Goal: Understand process/instructions: Learn how to perform a task or action

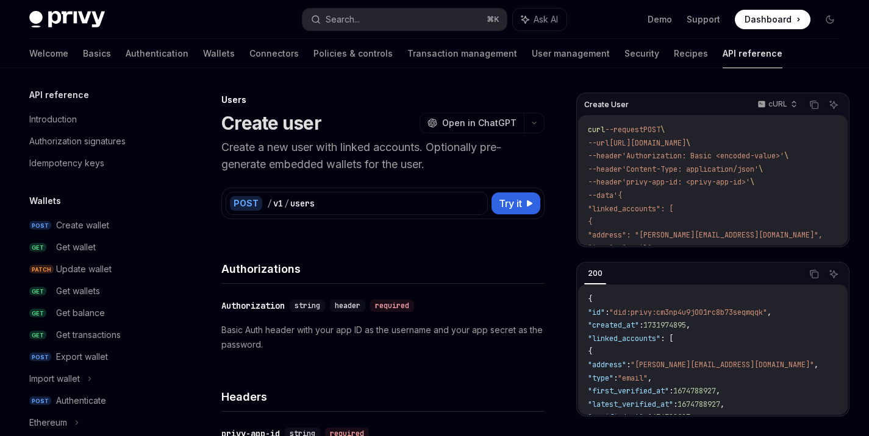
scroll to position [823, 0]
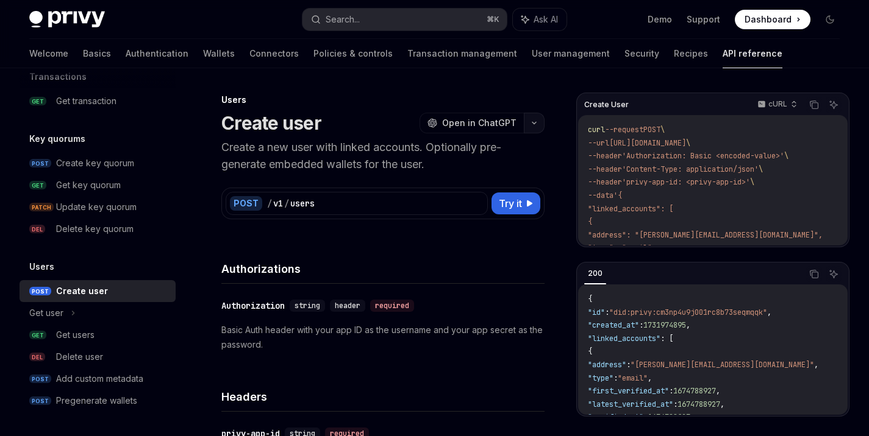
click at [541, 123] on button "button" at bounding box center [534, 123] width 21 height 21
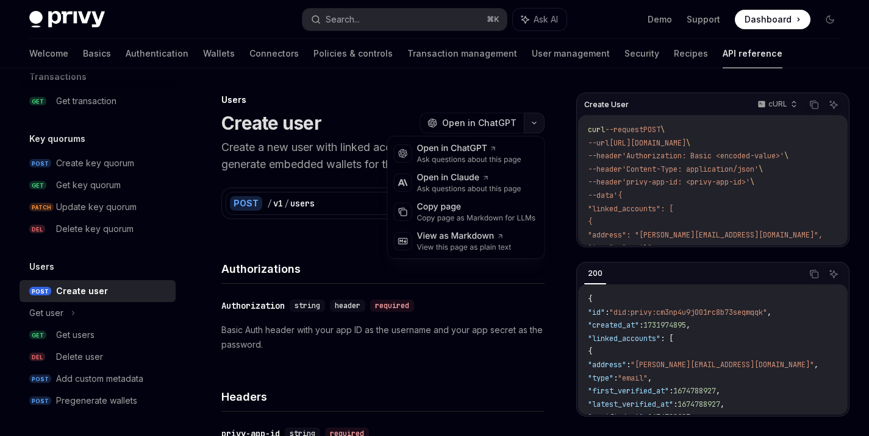
click at [541, 123] on icon "button" at bounding box center [534, 123] width 15 height 5
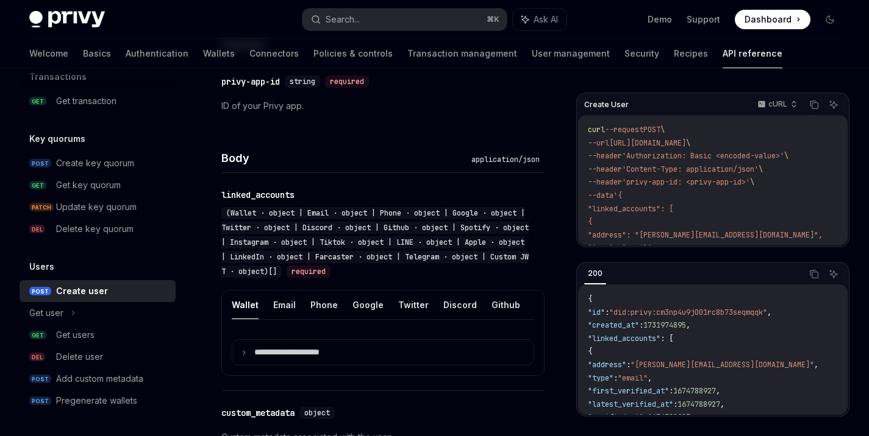
scroll to position [435, 0]
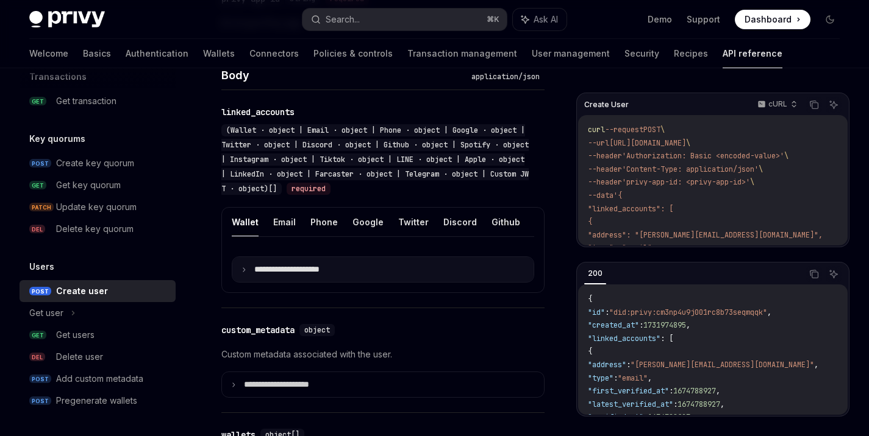
click at [280, 282] on summary "**********" at bounding box center [382, 269] width 301 height 25
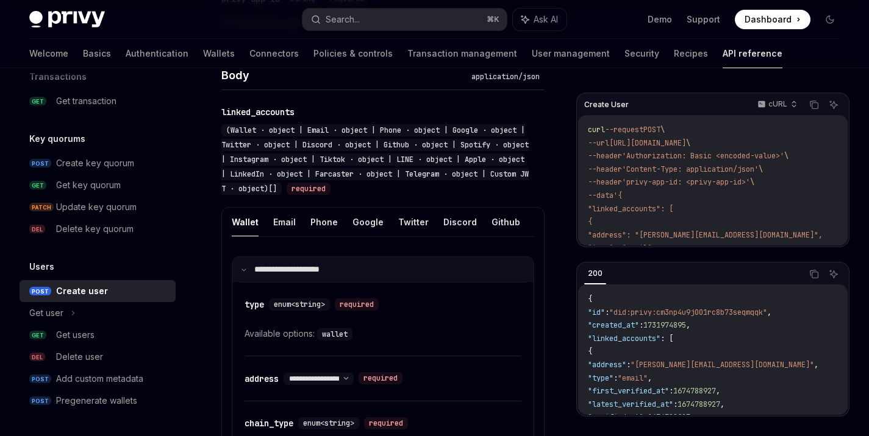
click at [283, 282] on summary "**********" at bounding box center [382, 269] width 301 height 25
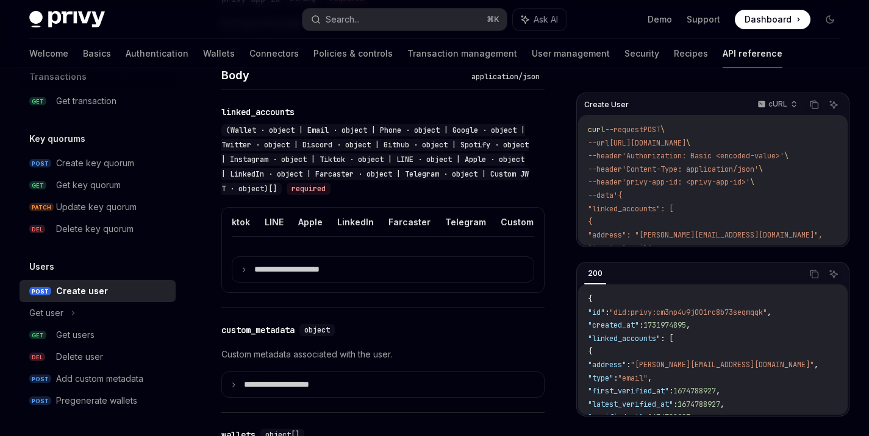
scroll to position [0, 414]
click at [505, 216] on button "Custom JWT" at bounding box center [528, 222] width 55 height 29
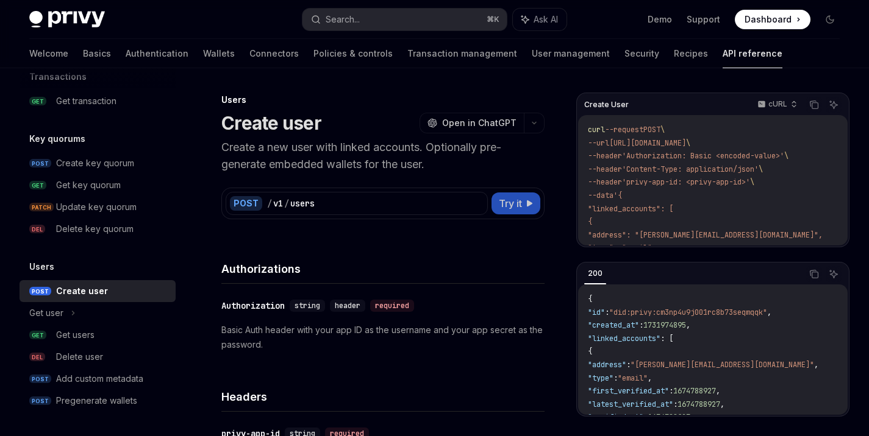
click at [502, 206] on span "Try it" at bounding box center [510, 203] width 23 height 15
type textarea "*"
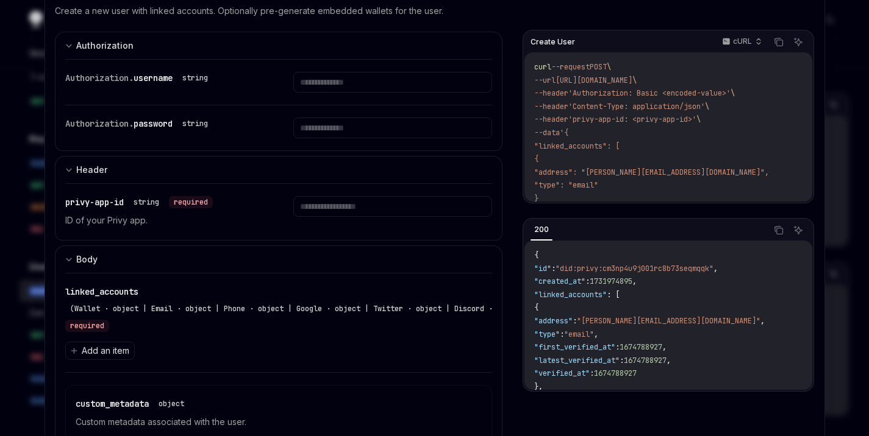
scroll to position [63, 0]
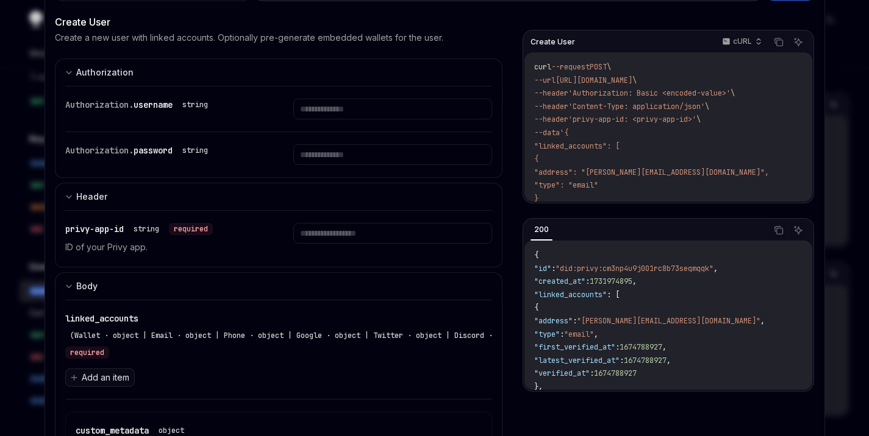
click at [105, 384] on button "Add an item" at bounding box center [99, 378] width 69 height 18
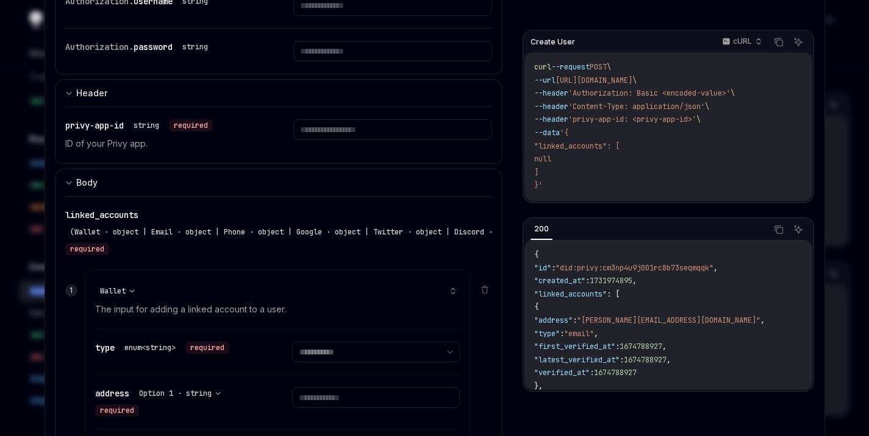
scroll to position [184, 0]
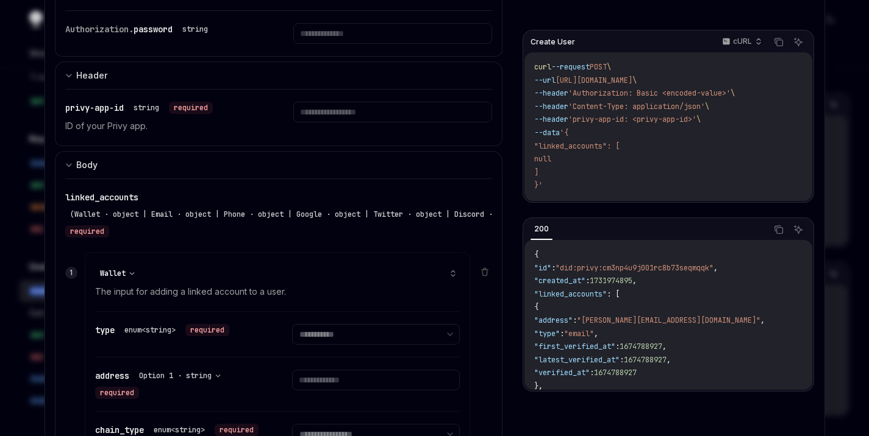
select select "**"
select select "**********"
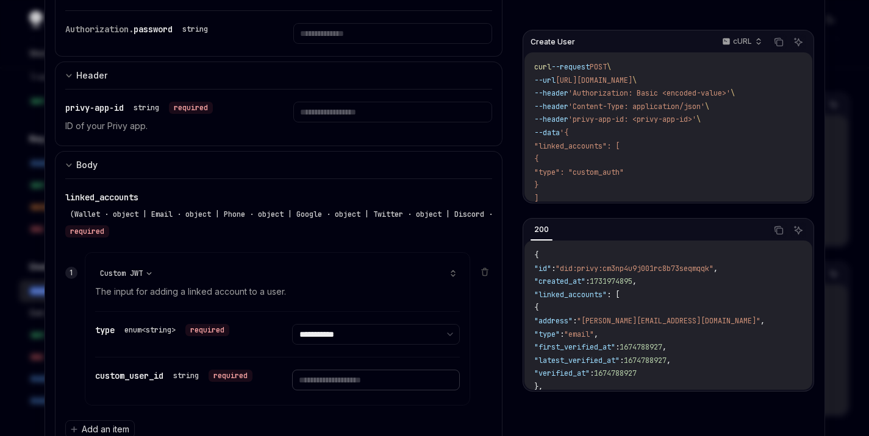
click at [327, 382] on input "text" at bounding box center [376, 380] width 168 height 21
select select "*"
select select "*****"
click at [312, 373] on input "text" at bounding box center [376, 380] width 168 height 21
click at [313, 375] on input "text" at bounding box center [376, 380] width 168 height 21
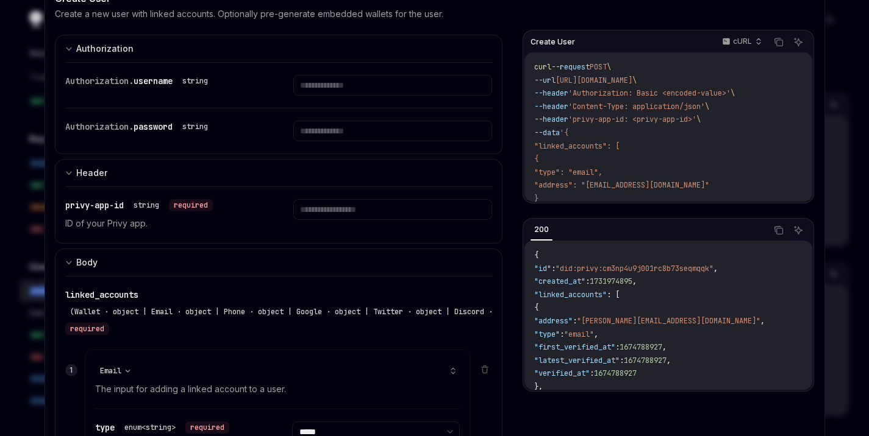
scroll to position [7, 0]
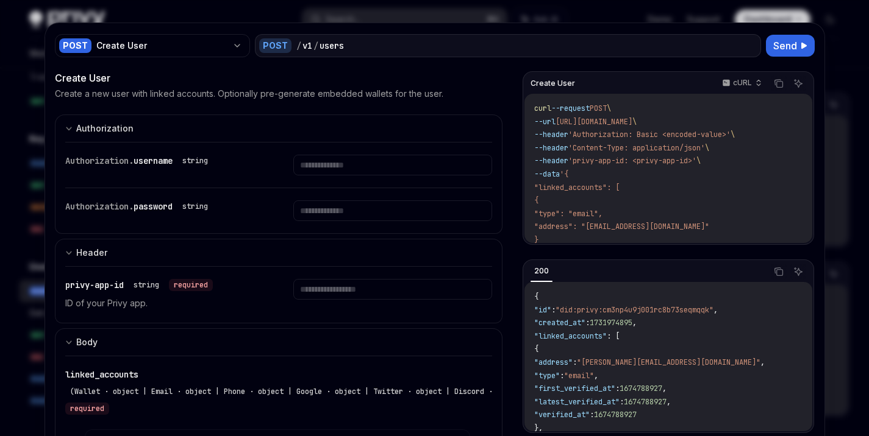
type input "**********"
click at [313, 168] on input "text" at bounding box center [392, 165] width 199 height 21
type input "*"
click at [483, 162] on icon at bounding box center [485, 165] width 10 height 10
click at [481, 167] on icon at bounding box center [485, 165] width 10 height 10
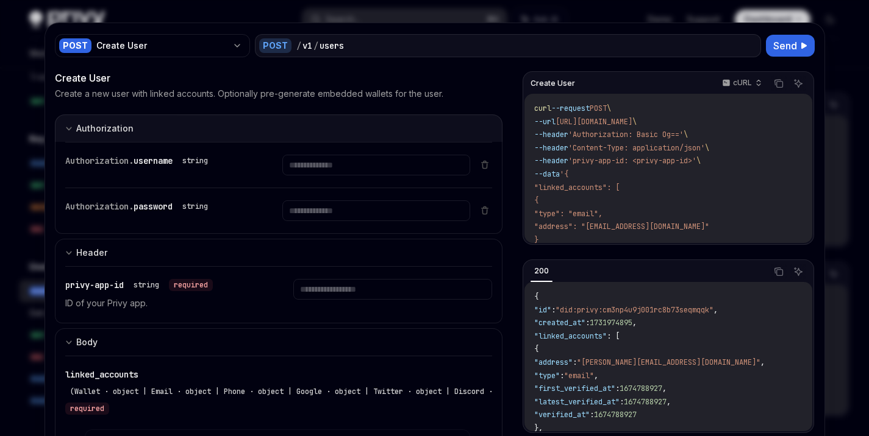
click at [149, 136] on button "Authorization appSecretAuth" at bounding box center [279, 128] width 448 height 27
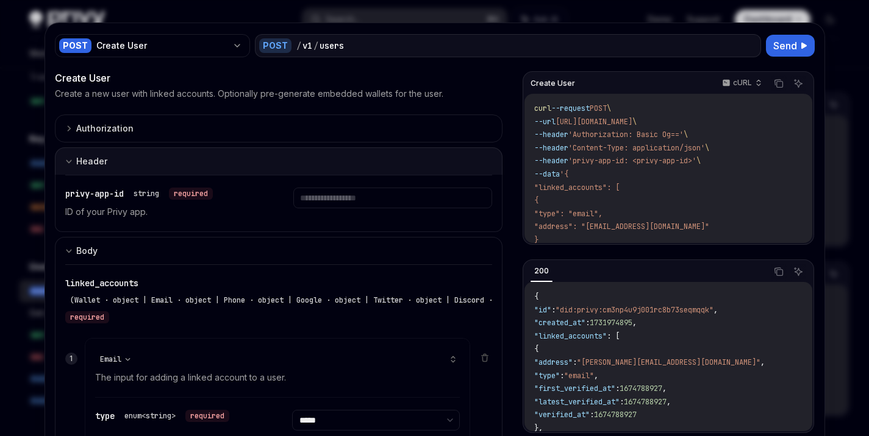
click at [137, 155] on button "Header" at bounding box center [279, 161] width 448 height 27
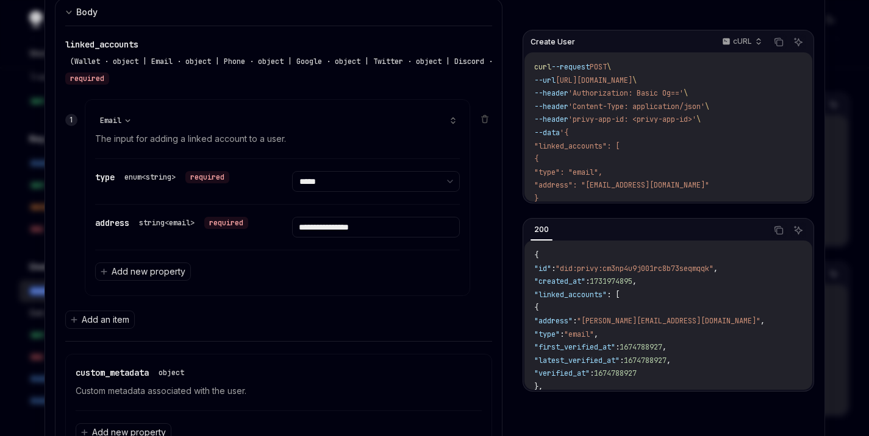
scroll to position [203, 0]
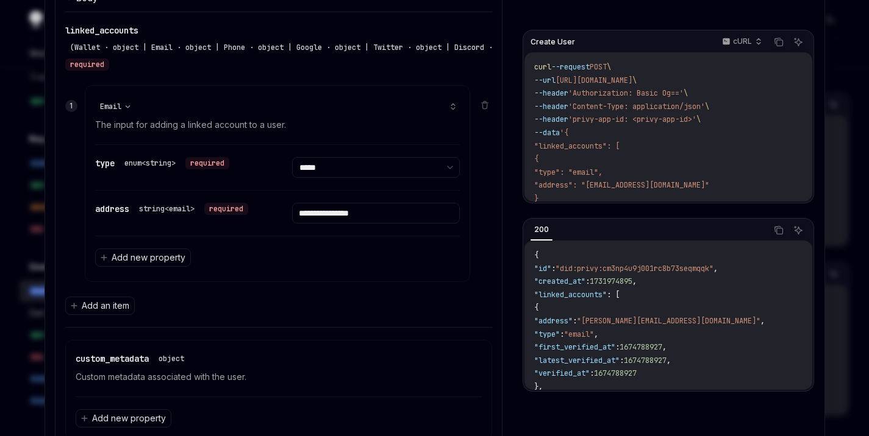
click at [104, 35] on span "linked_accounts" at bounding box center [101, 30] width 73 height 11
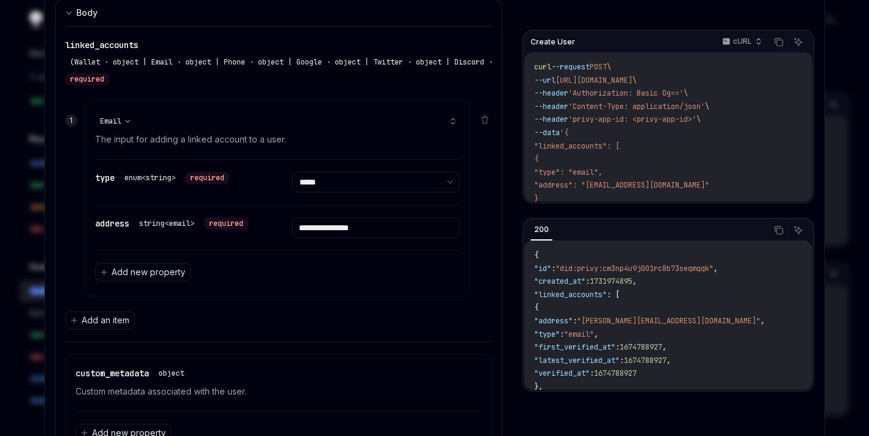
scroll to position [187, 0]
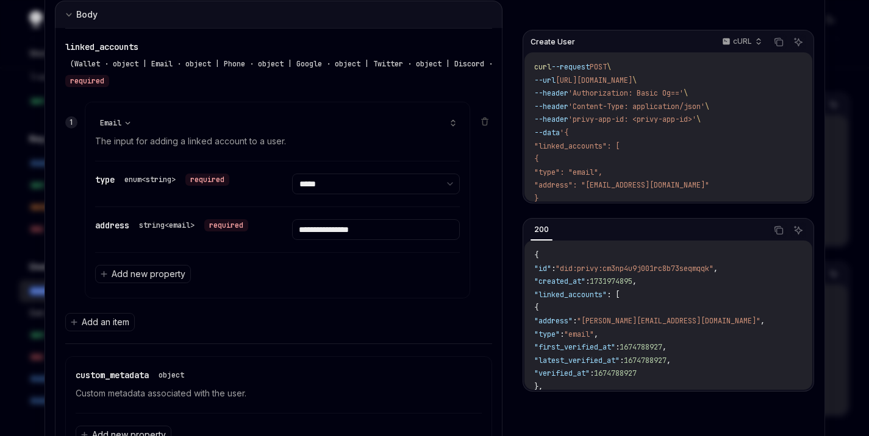
click at [104, 22] on button "Body" at bounding box center [279, 14] width 448 height 27
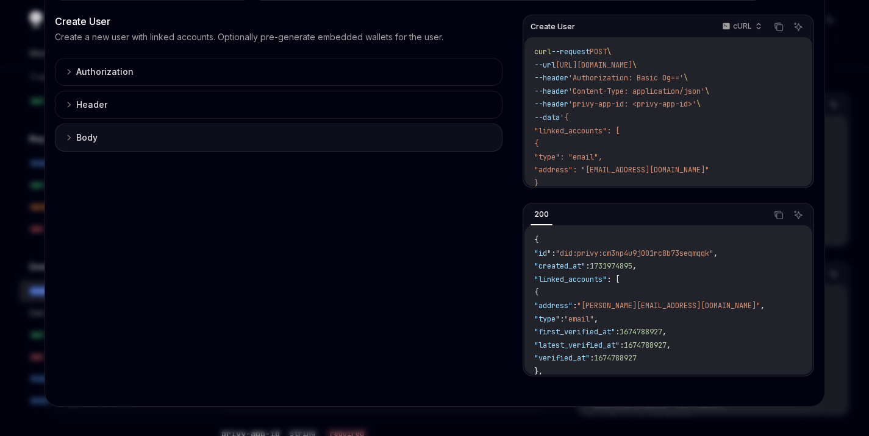
click at [104, 124] on button "Body" at bounding box center [279, 138] width 448 height 28
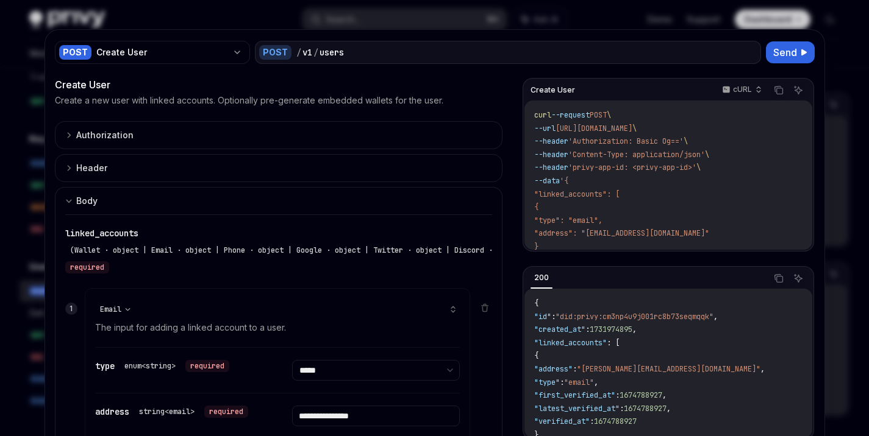
scroll to position [0, 0]
click at [827, 46] on div at bounding box center [434, 218] width 869 height 436
type textarea "*"
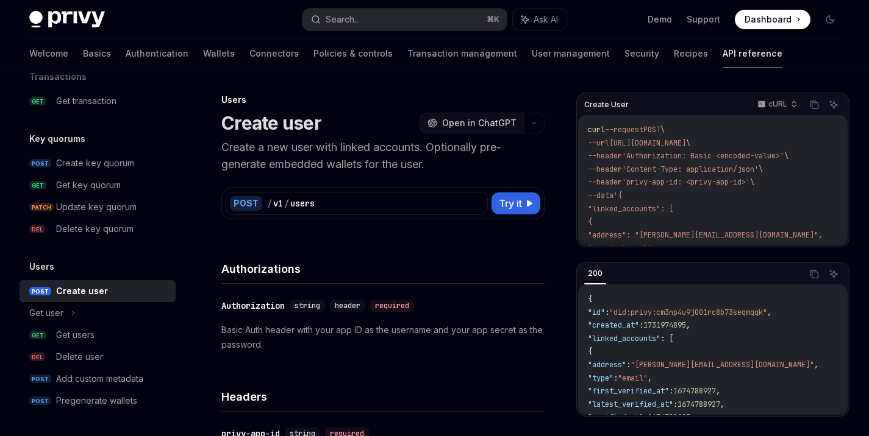
click at [488, 121] on span "Open in ChatGPT" at bounding box center [479, 123] width 74 height 12
